Goal: Task Accomplishment & Management: Complete application form

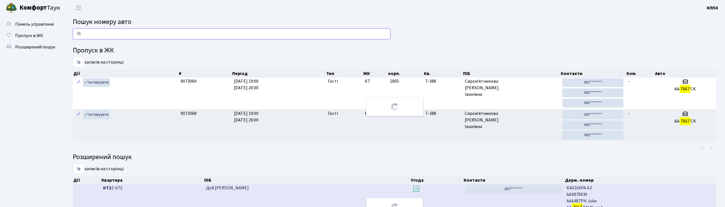
type input "7"
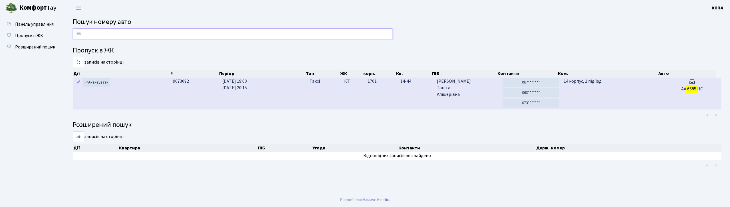
type input "6"
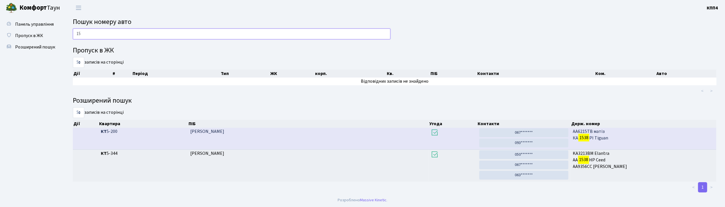
type input "1"
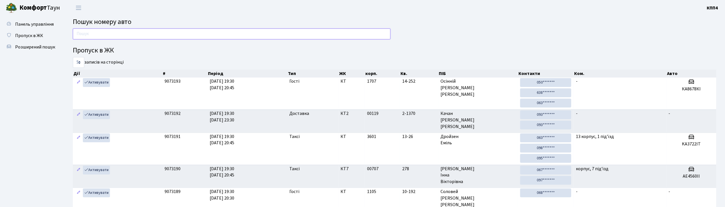
click at [119, 38] on input "text" at bounding box center [232, 34] width 318 height 11
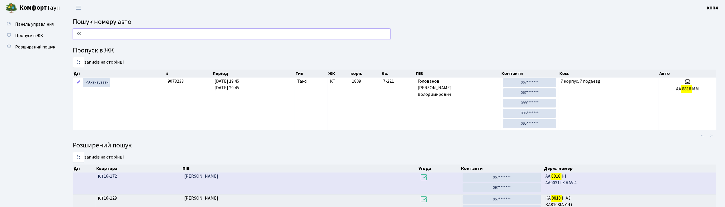
type input "8"
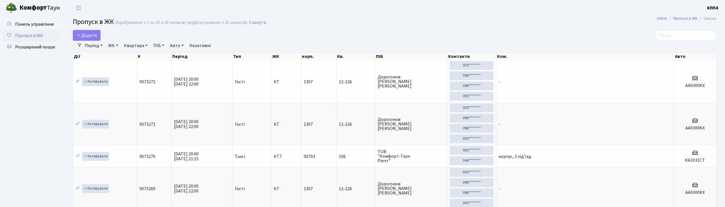
select select "25"
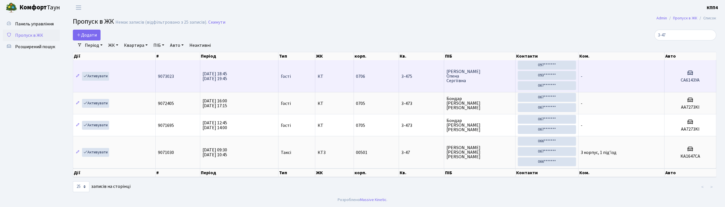
scroll to position [3, 0]
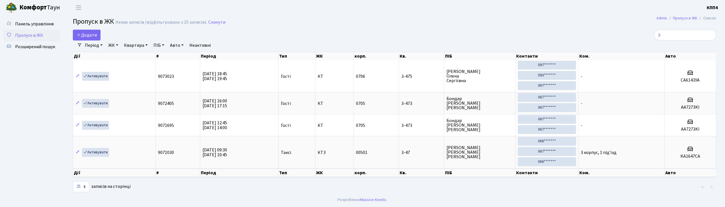
type input "3"
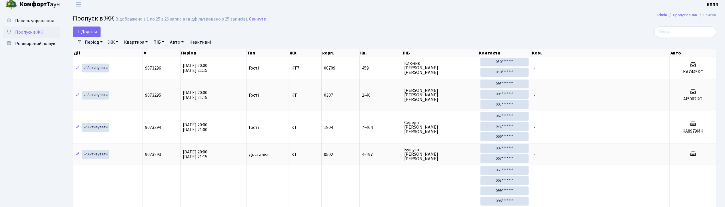
click at [700, 31] on input "search" at bounding box center [685, 32] width 62 height 11
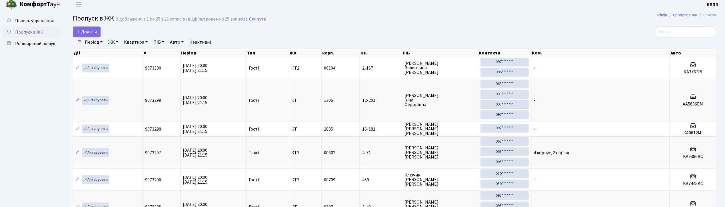
click at [692, 33] on input "search" at bounding box center [685, 32] width 62 height 11
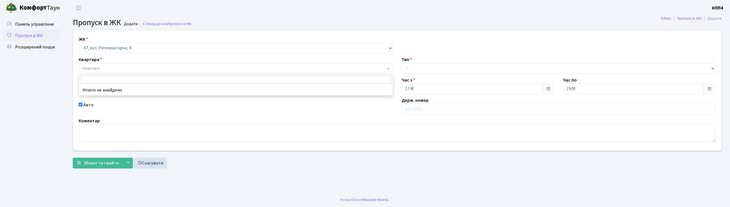
select select "271"
click at [423, 111] on input "text" at bounding box center [559, 109] width 314 height 11
type input "АТ4306НТ"
click at [133, 67] on span "Квартира" at bounding box center [235, 69] width 304 height 6
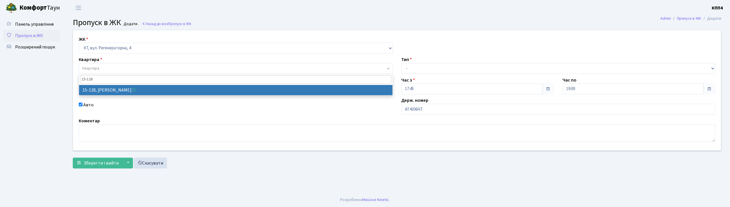
type input "15-128"
select select "8903"
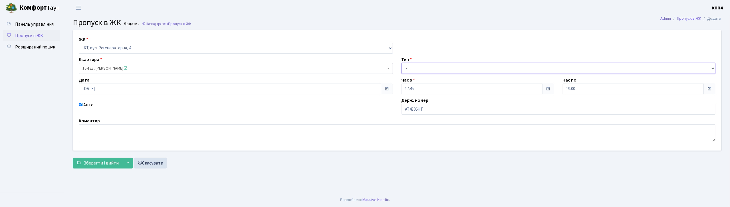
click at [424, 67] on select "- Доставка Таксі Гості Сервіс" at bounding box center [559, 68] width 314 height 11
select select "3"
click at [402, 63] on select "- Доставка Таксі Гості Сервіс" at bounding box center [559, 68] width 314 height 11
click at [104, 163] on span "Зберегти і вийти" at bounding box center [101, 163] width 35 height 6
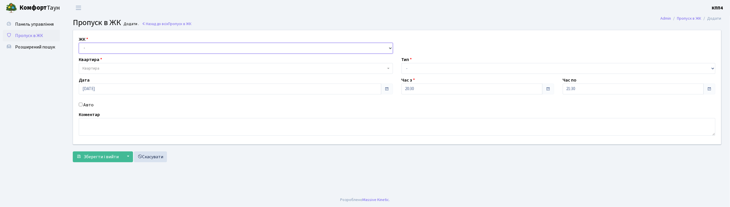
click at [121, 49] on select "- КТ, вул. Регенераторна, 4 КТ2, просп. Соборності, 17 КТ3, вул. Березнева, 16 …" at bounding box center [236, 48] width 314 height 11
select select "271"
click at [79, 43] on select "- КТ, вул. Регенераторна, 4 КТ2, просп. Соборності, 17 КТ3, вул. Березнева, 16 …" at bounding box center [236, 48] width 314 height 11
select select
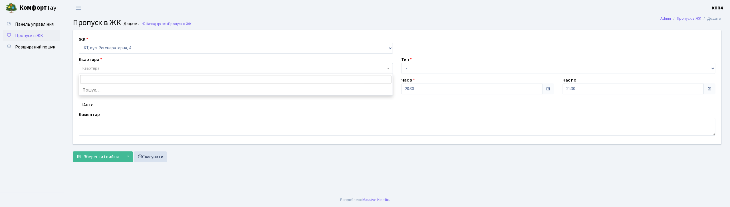
click at [118, 67] on span "Квартира" at bounding box center [235, 69] width 304 height 6
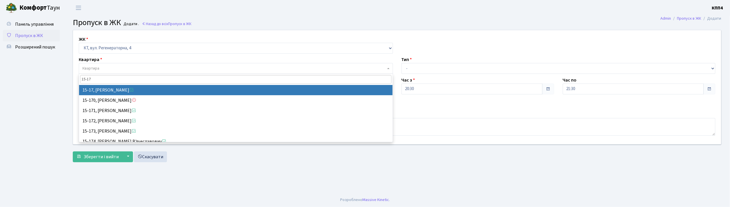
type input "15-17"
select select "8792"
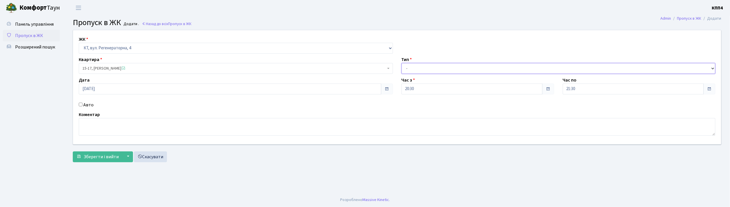
click at [408, 70] on select "- Доставка Таксі Гості Сервіс" at bounding box center [559, 68] width 314 height 11
select select "1"
click at [402, 63] on select "- Доставка Таксі Гості Сервіс" at bounding box center [559, 68] width 314 height 11
click at [100, 155] on span "Зберегти і вийти" at bounding box center [101, 157] width 35 height 6
